Goal: Task Accomplishment & Management: Complete application form

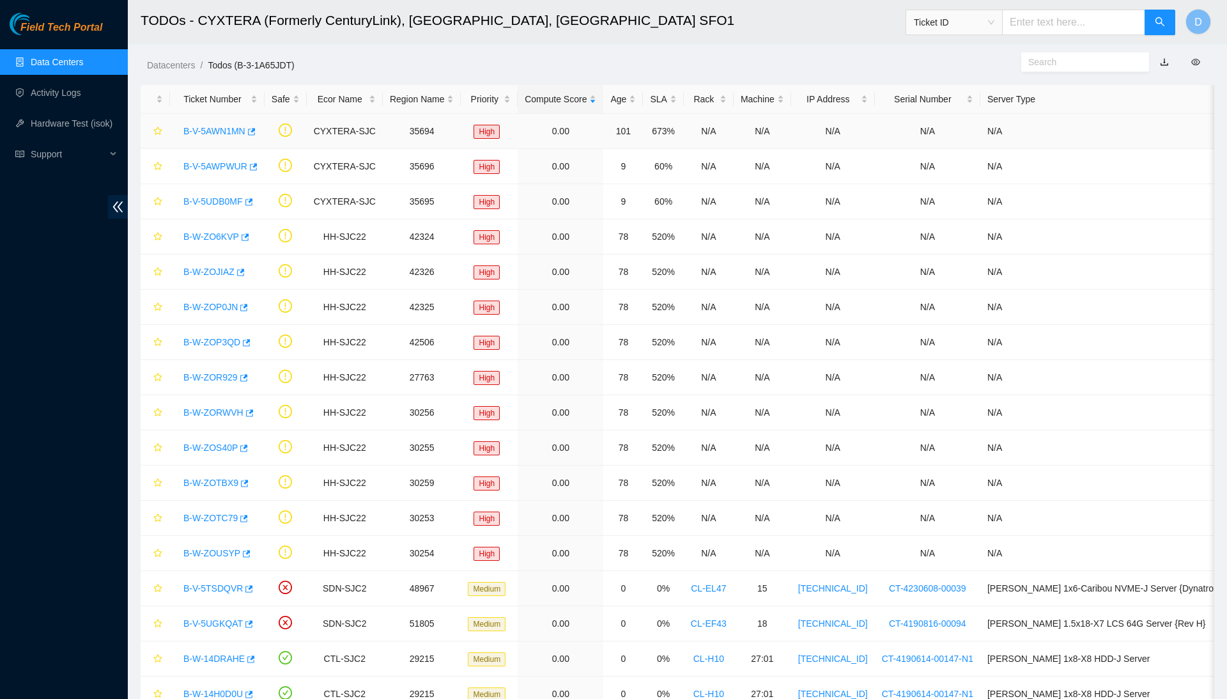
scroll to position [19, 0]
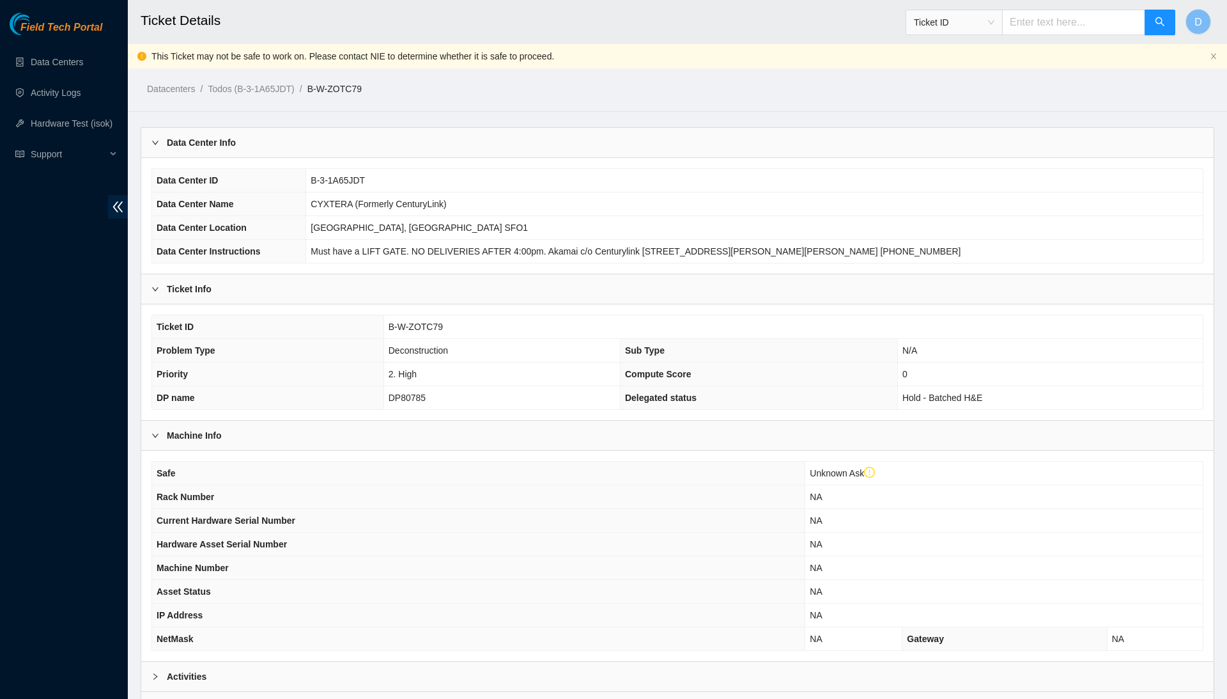
scroll to position [118, 0]
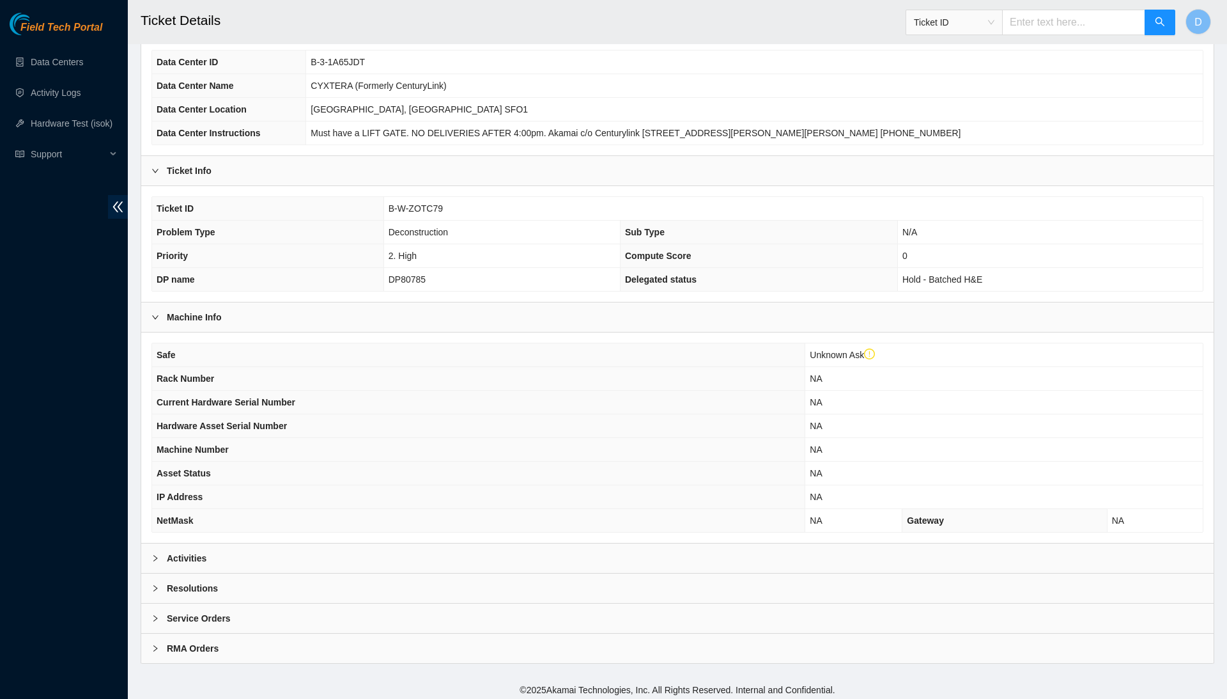
click at [300, 582] on div "Resolutions" at bounding box center [677, 587] width 1073 height 29
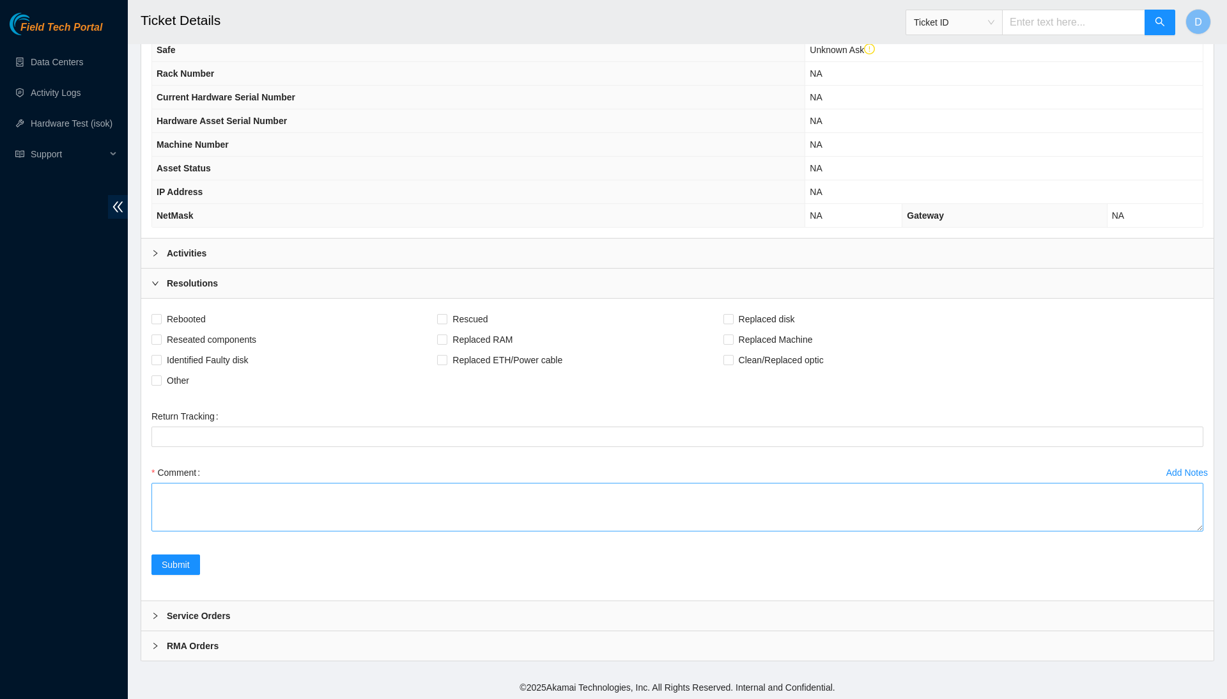
scroll to position [422, 0]
click at [334, 518] on textarea "Comment" at bounding box center [678, 508] width 1052 height 49
paste textarea "safely consoled into all machines and rebooted. Powered down Unplugged all conn…"
type textarea "safely consoled into all machines and rebooted. Powered down Unplugged all conn…"
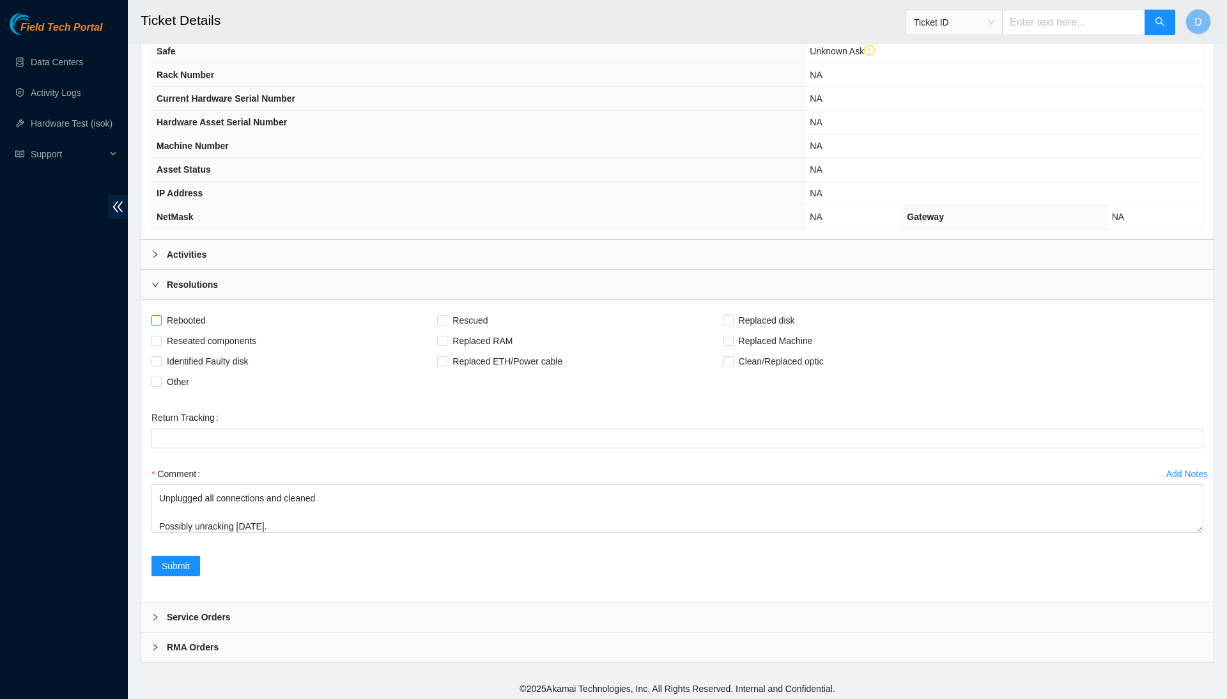
click at [199, 318] on span "Rebooted" at bounding box center [186, 320] width 49 height 20
click at [160, 318] on input "Rebooted" at bounding box center [156, 319] width 9 height 9
checkbox input "true"
click at [187, 569] on span "Submit" at bounding box center [176, 566] width 28 height 14
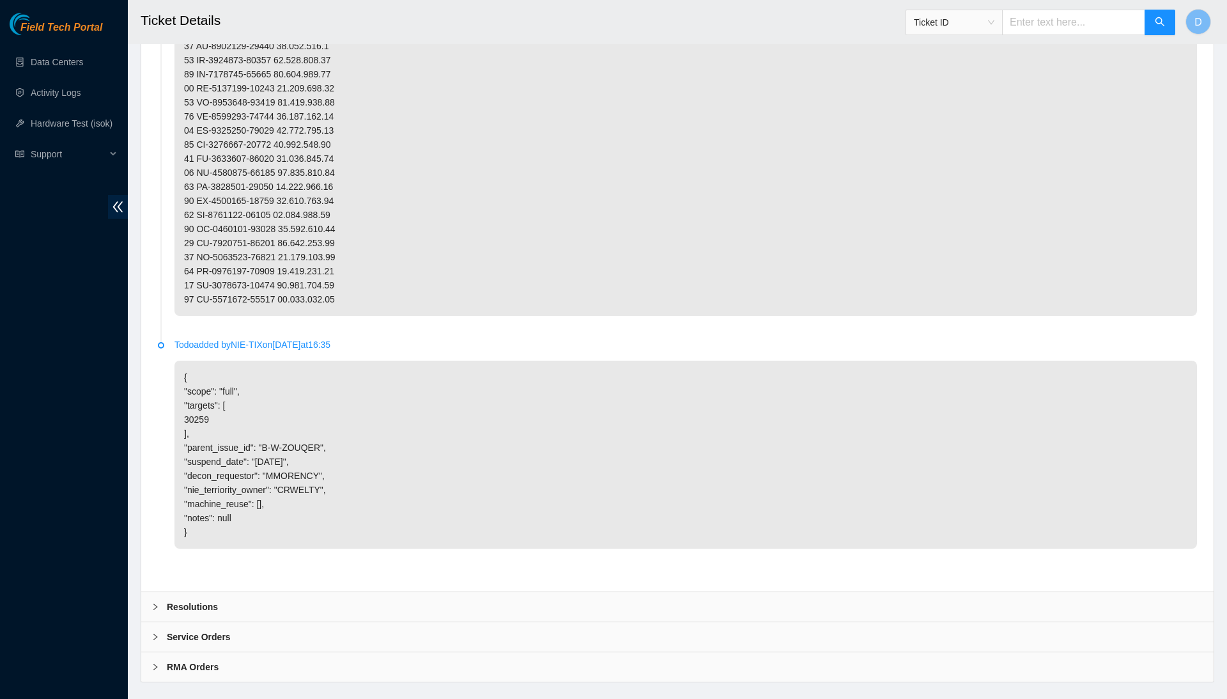
click at [238, 592] on div "Resolutions" at bounding box center [677, 606] width 1073 height 29
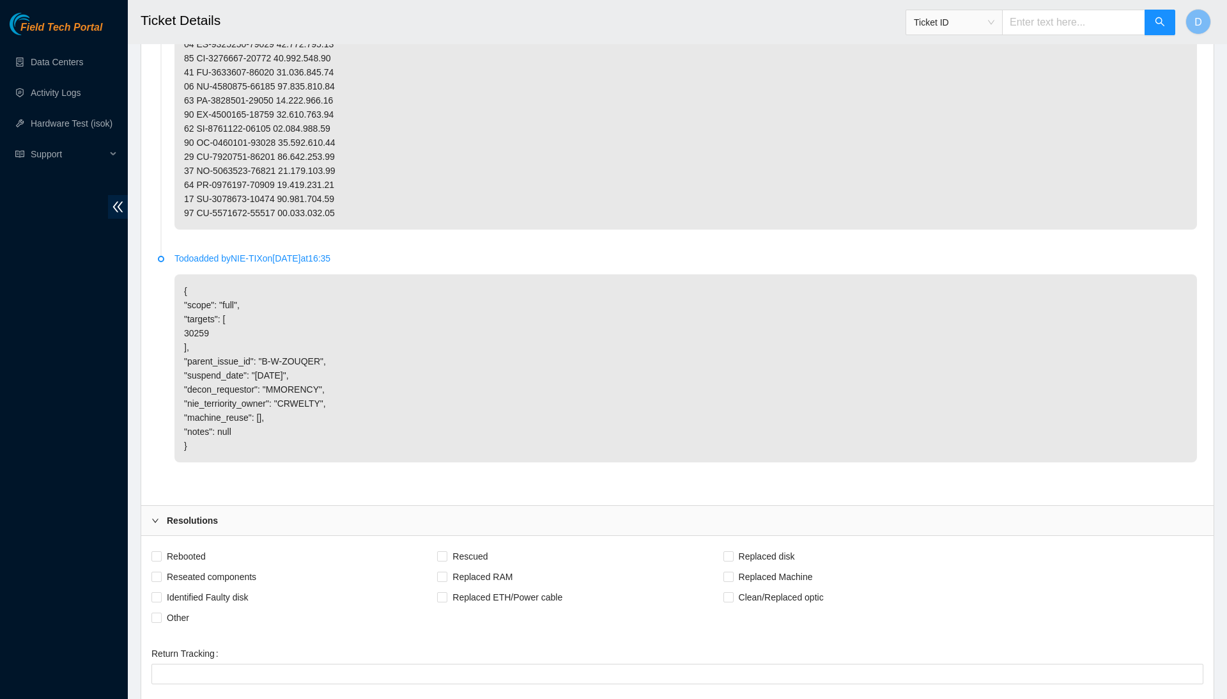
scroll to position [947, 0]
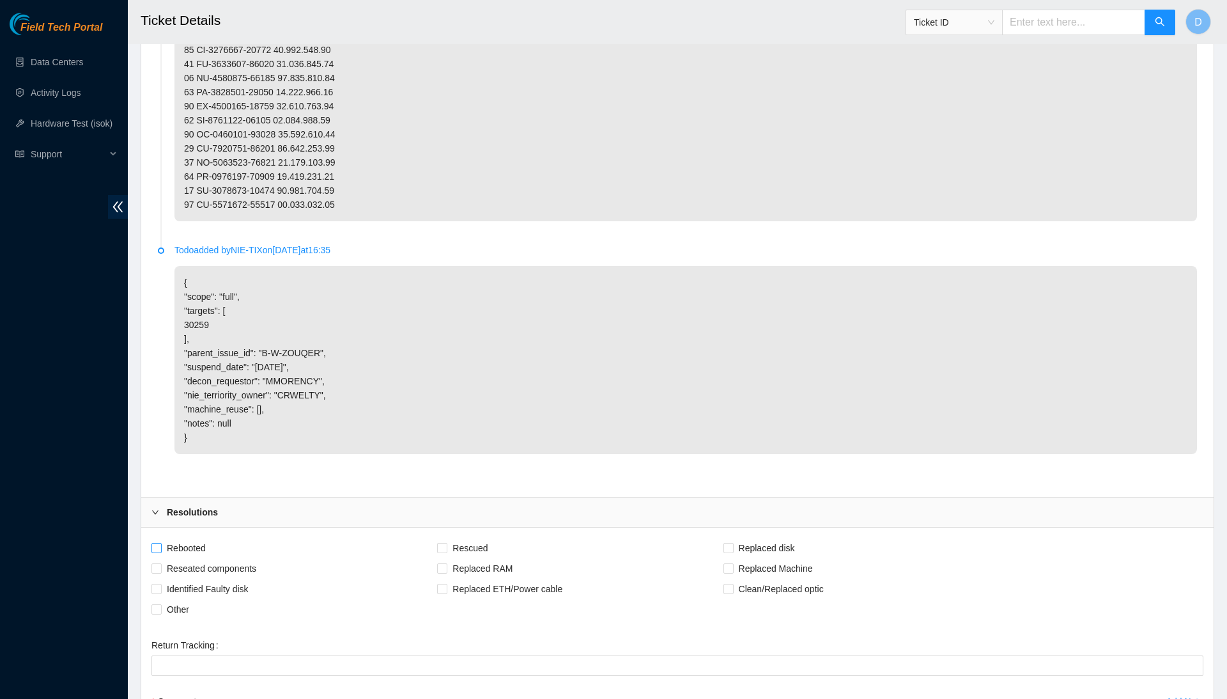
click at [179, 538] on span "Rebooted" at bounding box center [186, 548] width 49 height 20
click at [160, 543] on input "Rebooted" at bounding box center [156, 547] width 9 height 9
checkbox input "true"
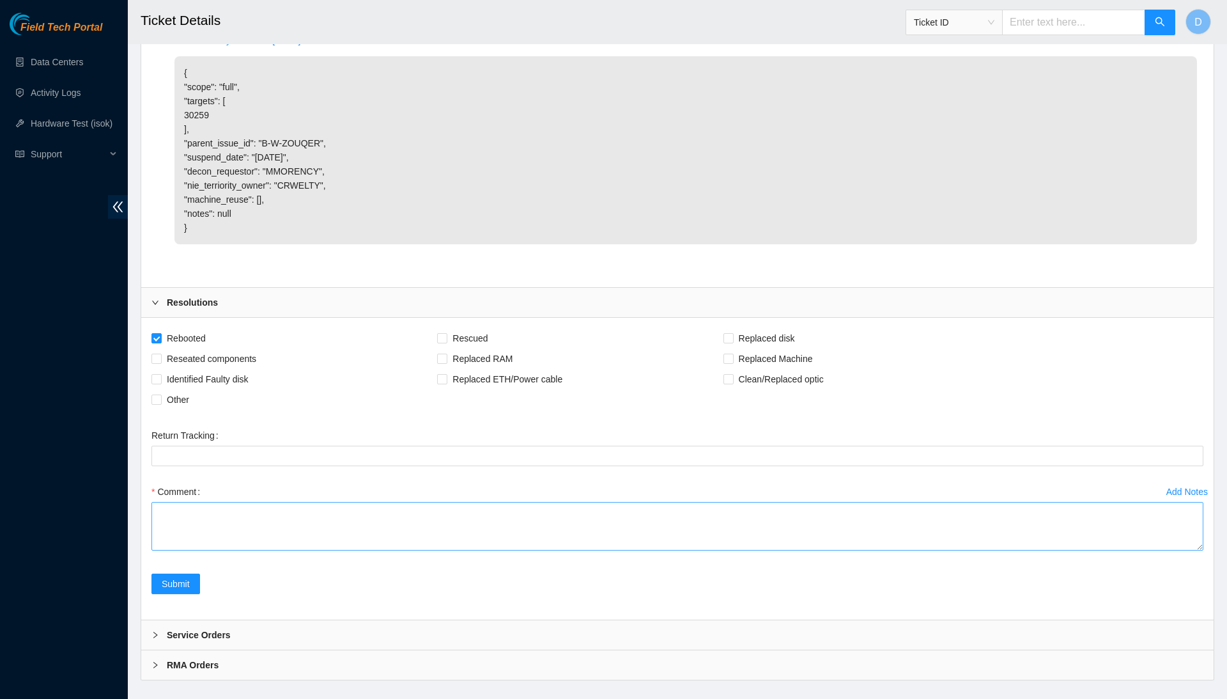
scroll to position [1156, 0]
click at [281, 506] on textarea "Comment" at bounding box center [678, 526] width 1052 height 49
paste textarea "safely consoled into all machines and rebooted. Powered down Unplugged all conn…"
type textarea "safely consoled into all machines and rebooted. Powered down Unplugged all conn…"
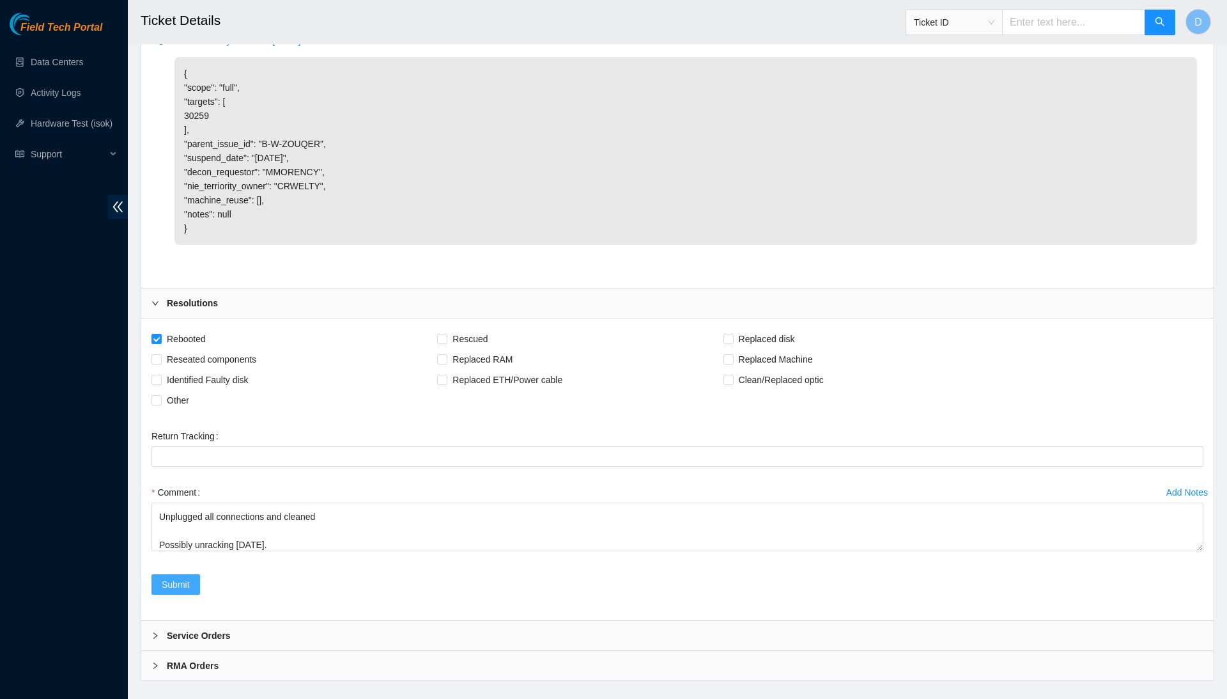
click at [189, 577] on span "Submit" at bounding box center [176, 584] width 28 height 14
